Goal: Information Seeking & Learning: Learn about a topic

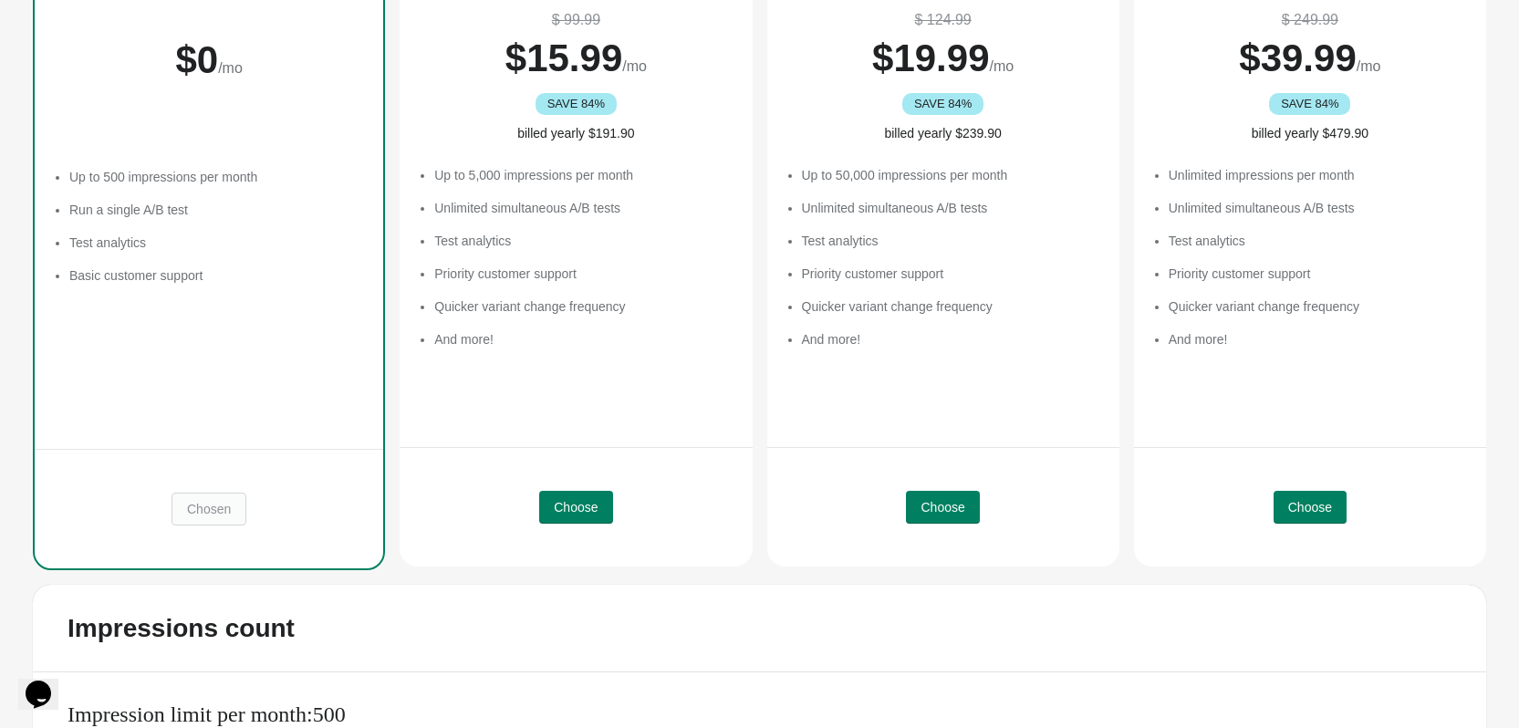
scroll to position [80, 0]
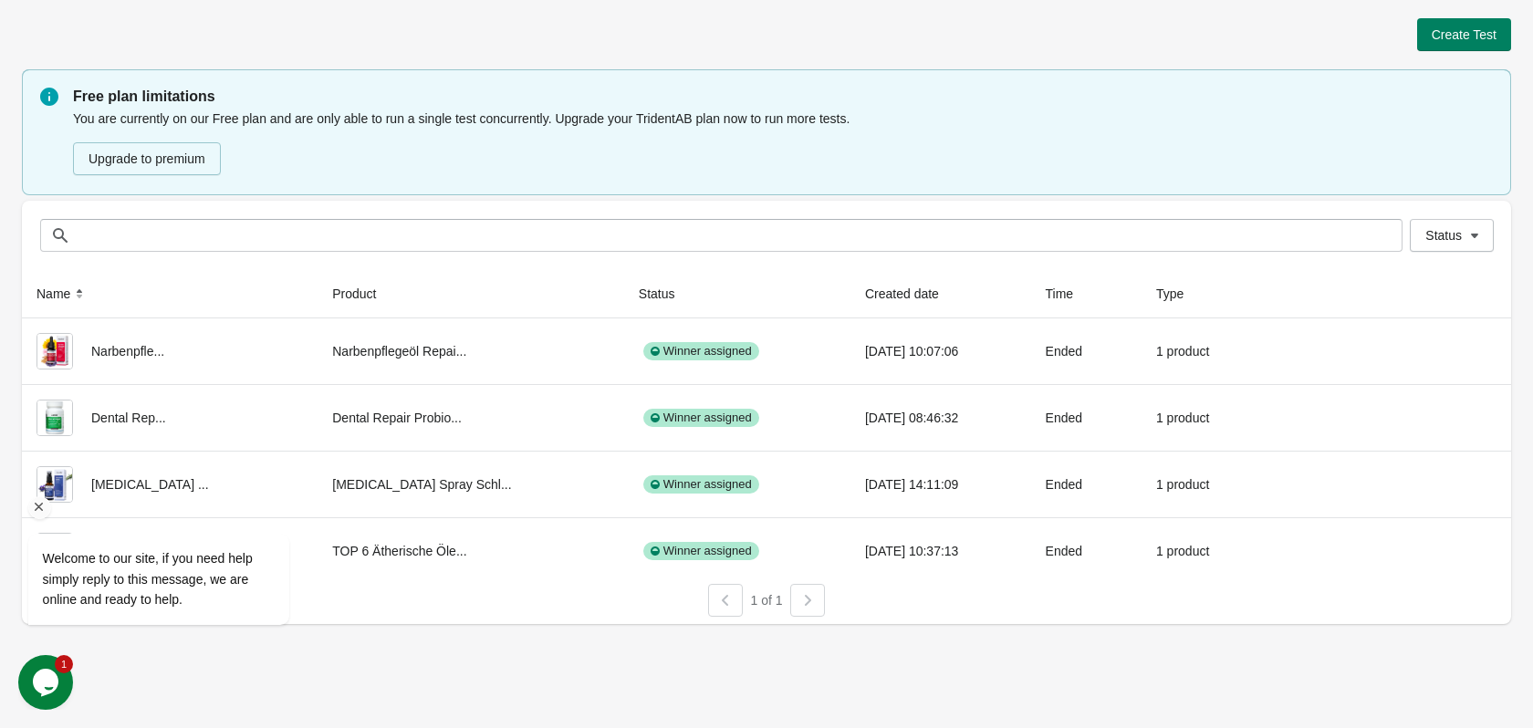
click at [42, 508] on icon "Chat attention grabber" at bounding box center [39, 507] width 16 height 16
